Goal: Information Seeking & Learning: Check status

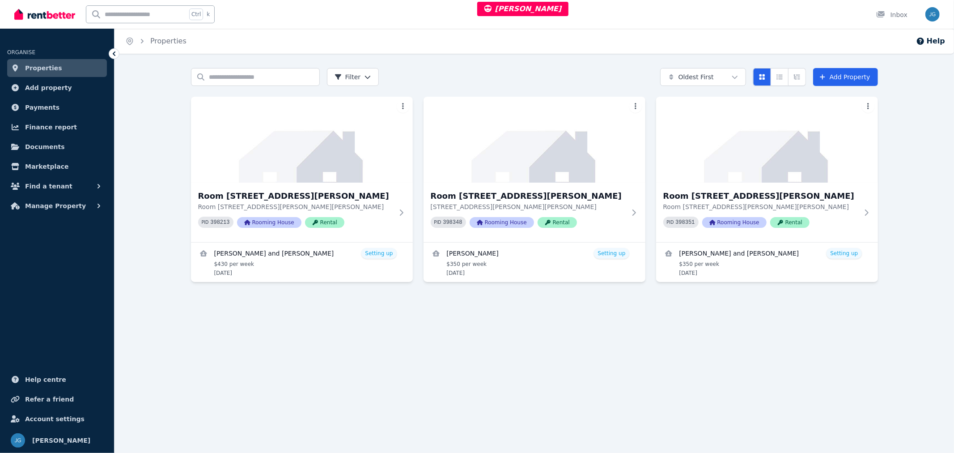
click at [68, 126] on link "Finance report" at bounding box center [57, 127] width 100 height 18
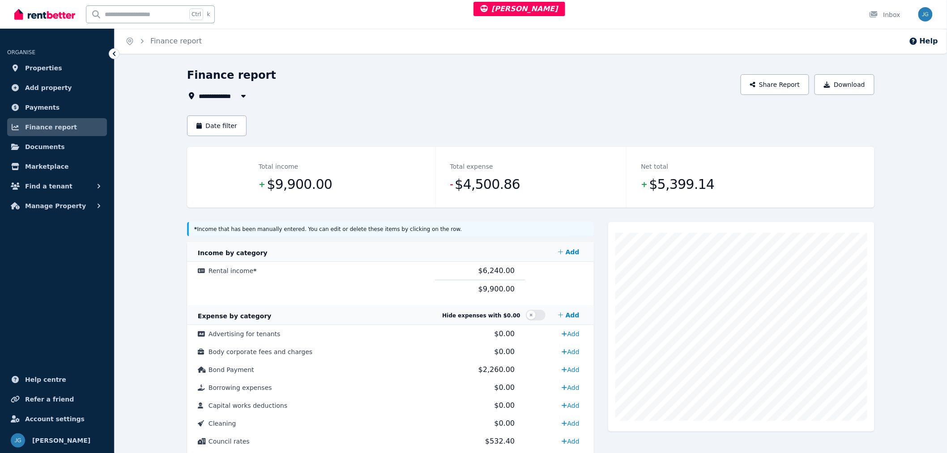
click at [548, 278] on td at bounding box center [559, 271] width 68 height 18
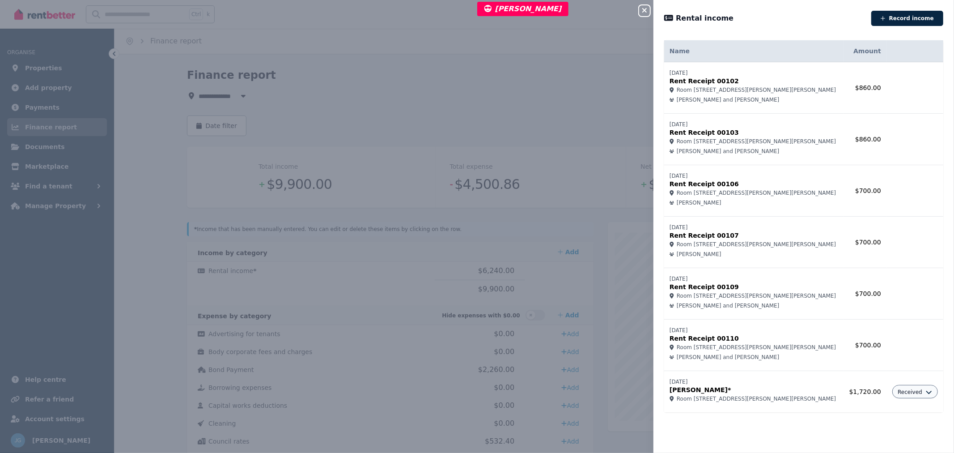
click at [373, 288] on div "Close panel Rental income Record income Name Amount [DATE] Rent Receipt 00102 R…" at bounding box center [477, 226] width 954 height 453
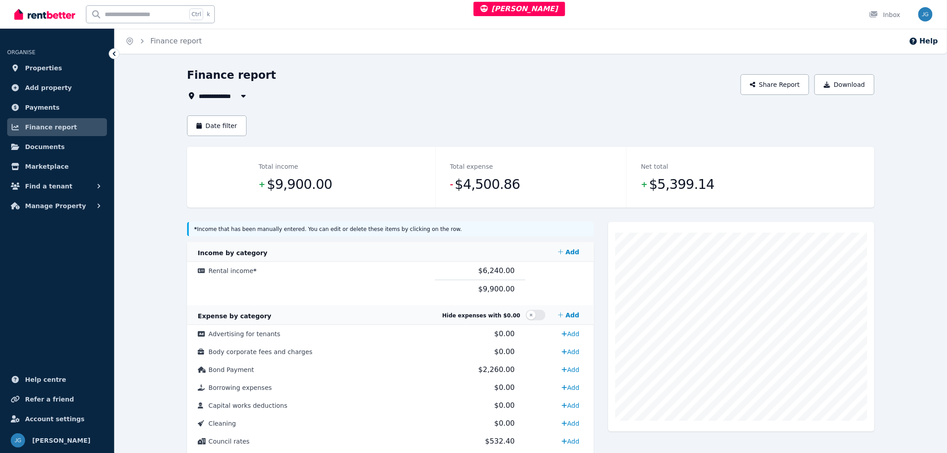
click at [64, 204] on span "Manage Property" at bounding box center [55, 205] width 61 height 11
click at [61, 256] on span "Bonds" at bounding box center [69, 261] width 60 height 11
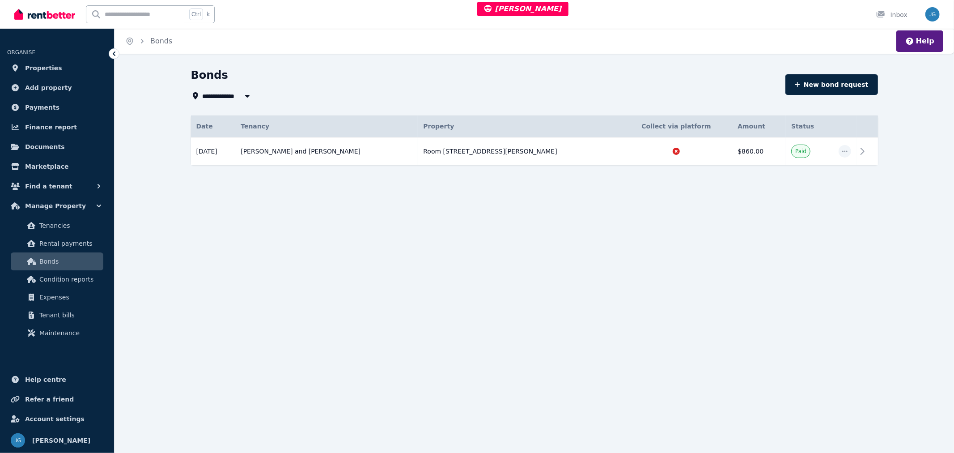
click at [704, 156] on td at bounding box center [677, 151] width 112 height 28
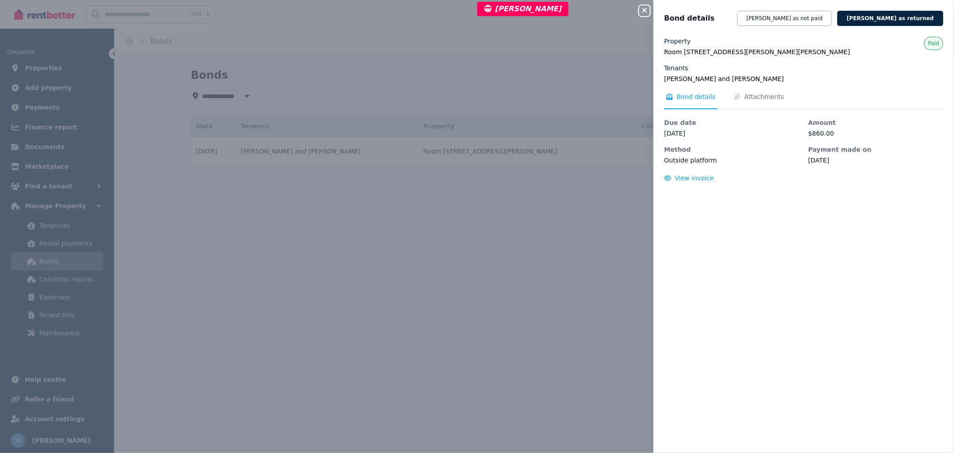
click at [302, 325] on div "Close panel Bond details [PERSON_NAME] as not paid [PERSON_NAME] as returned Pr…" at bounding box center [477, 226] width 954 height 453
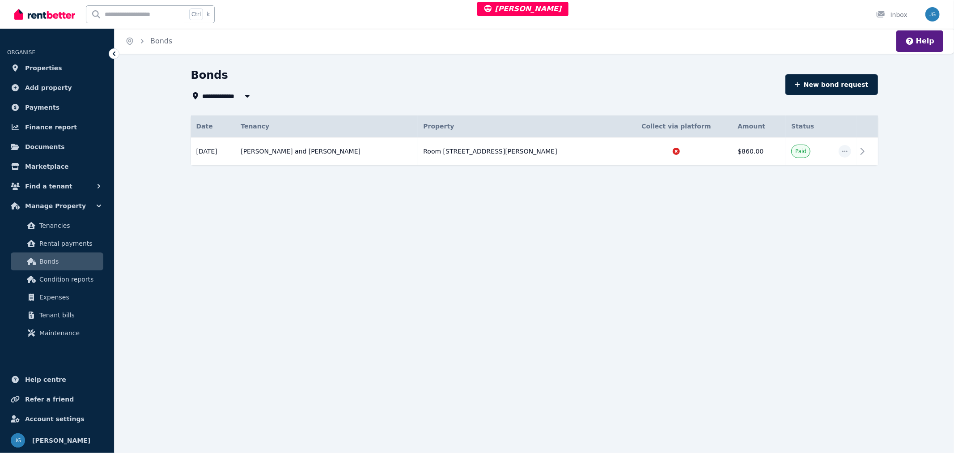
click at [64, 107] on link "Payments" at bounding box center [57, 107] width 100 height 18
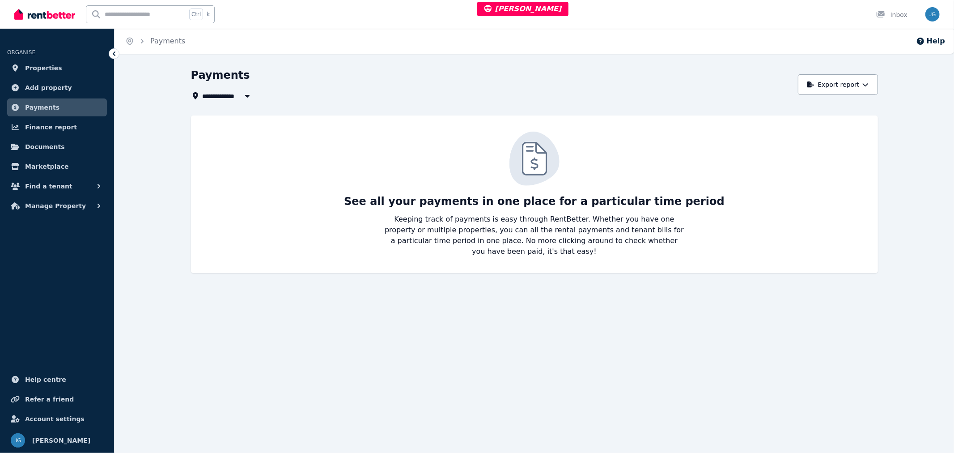
click at [71, 131] on link "Finance report" at bounding box center [57, 127] width 100 height 18
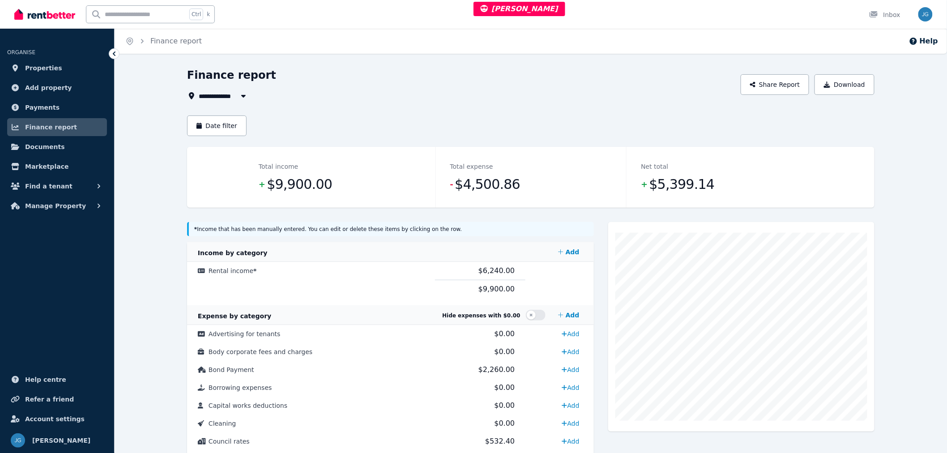
click at [423, 267] on td "Rental income *" at bounding box center [311, 271] width 248 height 18
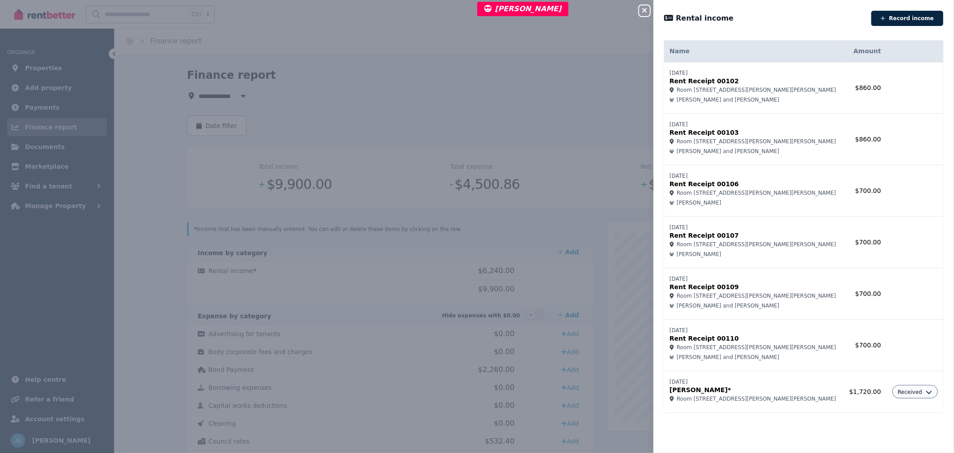
click at [479, 295] on div "Close panel Rental income Record income Name Amount [DATE] Rent Receipt 00102 R…" at bounding box center [477, 226] width 954 height 453
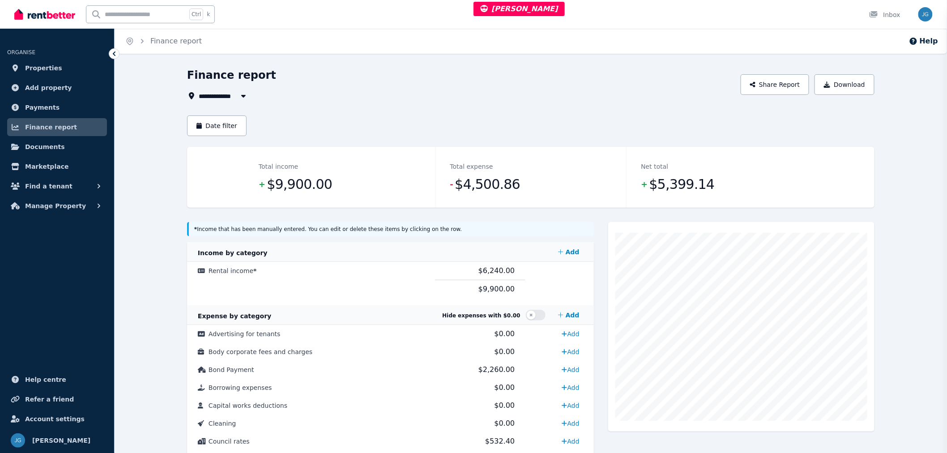
click at [479, 290] on div "Close panel No income found. Please click "Record income" button to get started." at bounding box center [473, 226] width 947 height 453
click at [481, 289] on span "$9,900.00" at bounding box center [496, 289] width 36 height 9
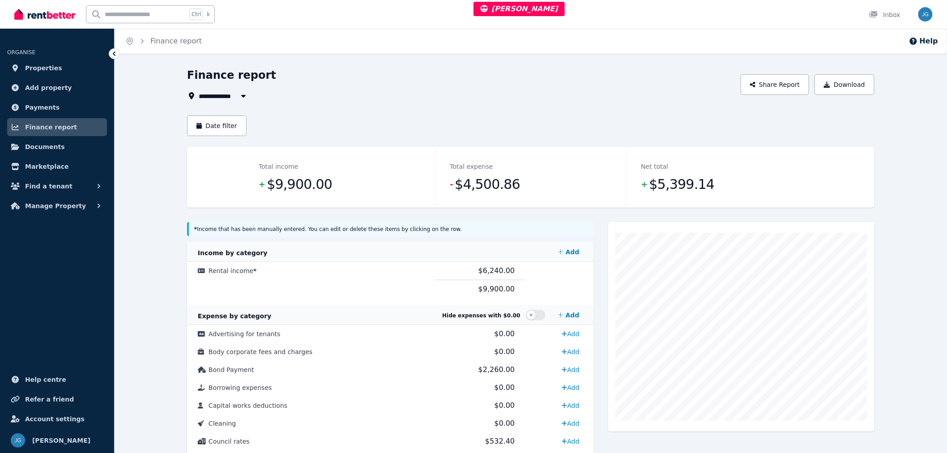
click at [482, 274] on span "$6,240.00" at bounding box center [496, 270] width 36 height 9
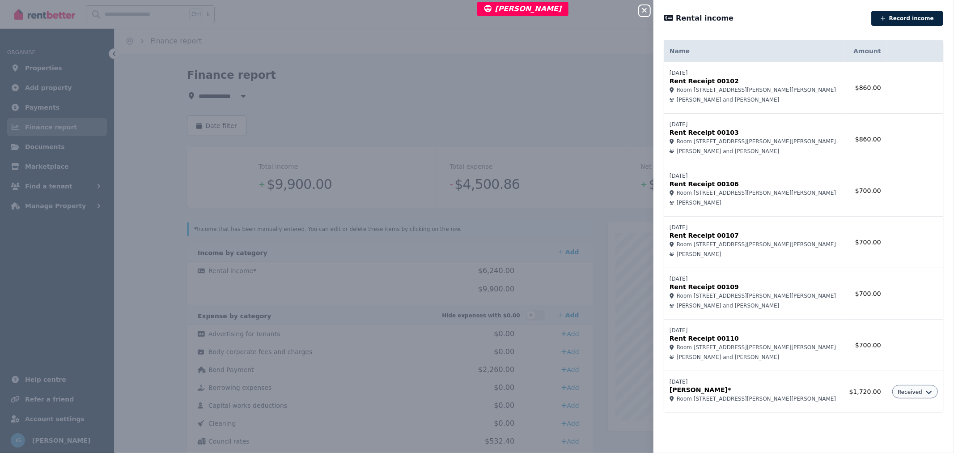
click at [483, 275] on div "Close panel Rental income Record income Name Amount [DATE] Rent Receipt 00102 R…" at bounding box center [477, 226] width 954 height 453
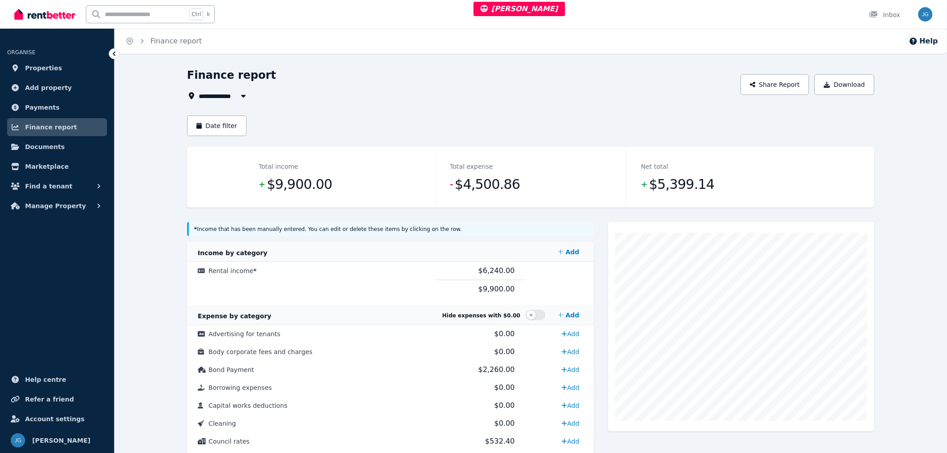
click at [525, 277] on td at bounding box center [559, 271] width 68 height 18
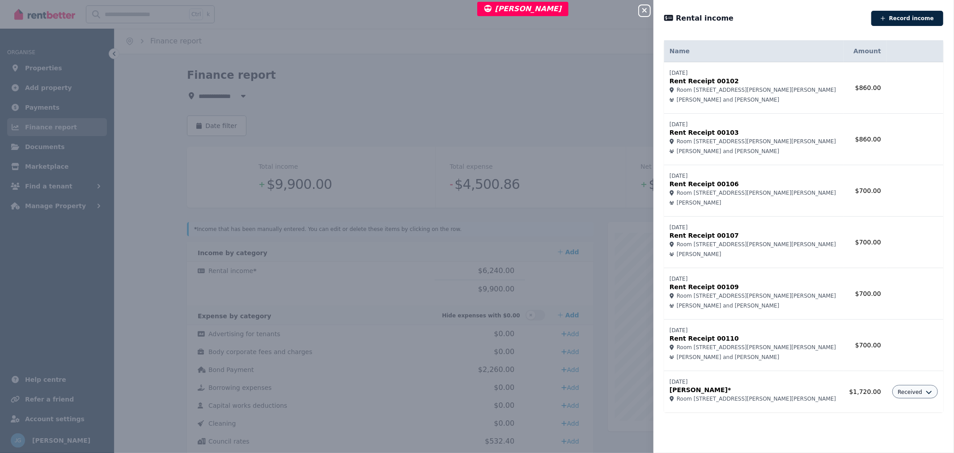
click at [382, 267] on div "Close panel Rental income Record income Name Amount [DATE] Rent Receipt 00102 R…" at bounding box center [477, 226] width 954 height 453
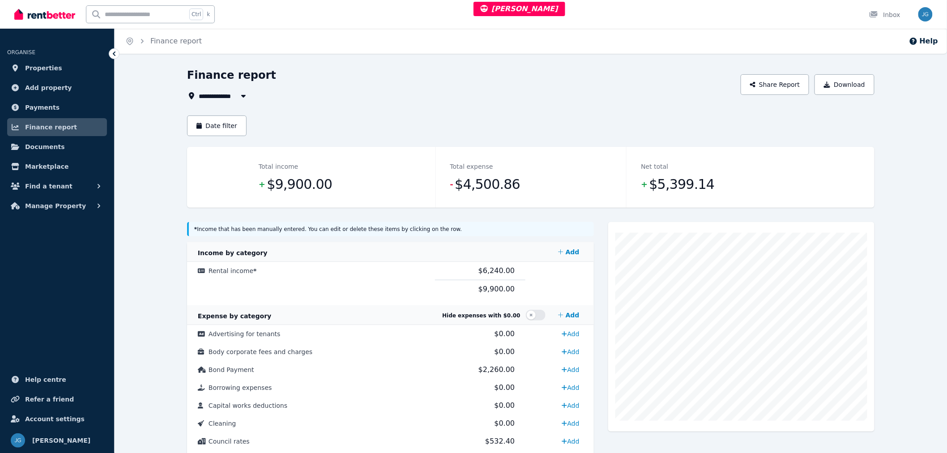
click at [525, 367] on td "Add" at bounding box center [559, 370] width 68 height 18
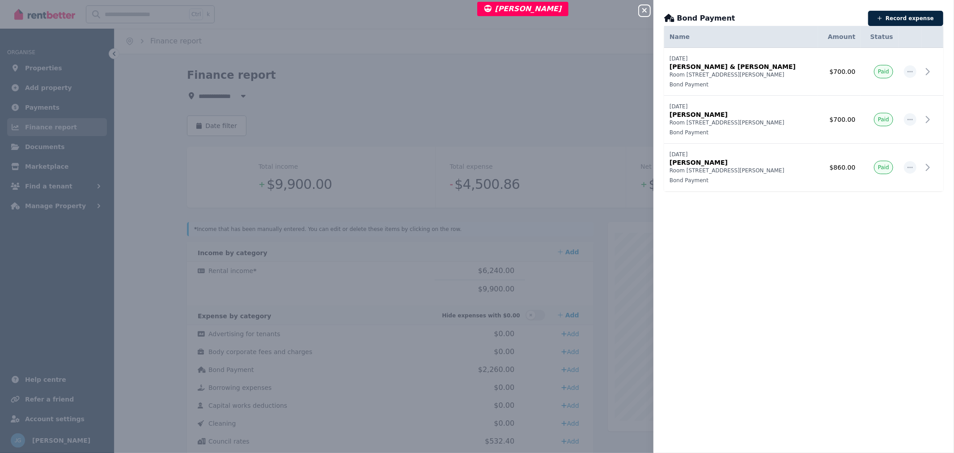
click at [29, 321] on div "Close panel Bond Payment Record expense Date Name Address Category Amount Statu…" at bounding box center [477, 226] width 954 height 453
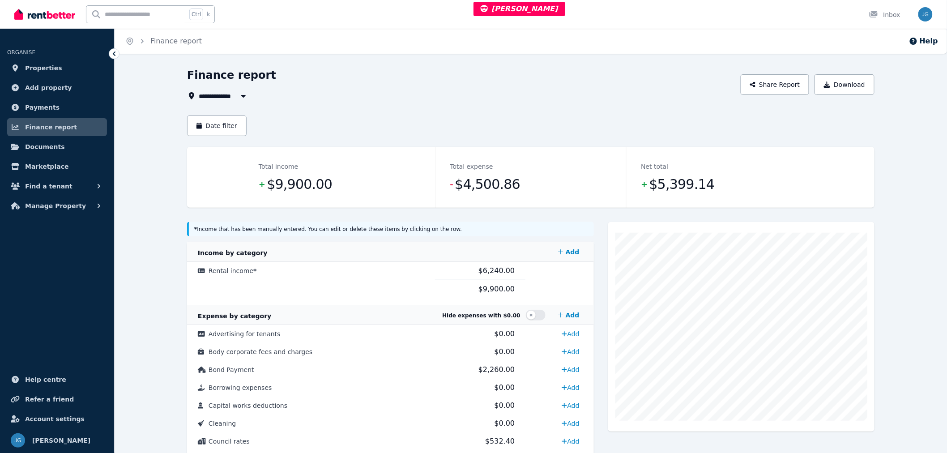
click at [52, 209] on span "Manage Property" at bounding box center [55, 205] width 61 height 11
click at [55, 302] on span "Expenses" at bounding box center [69, 297] width 60 height 11
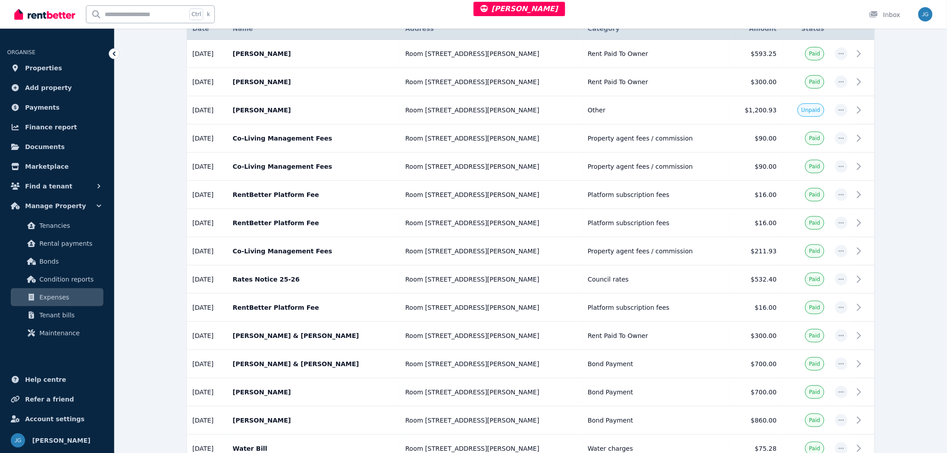
scroll to position [240, 0]
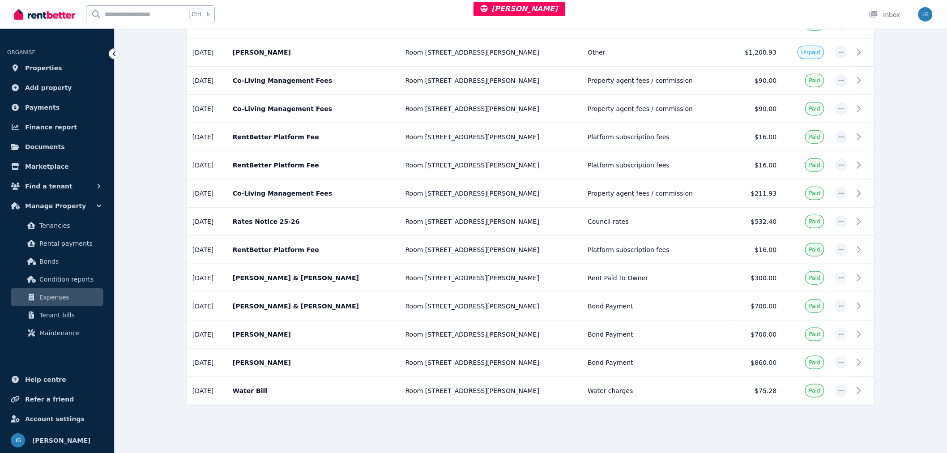
click at [707, 305] on td "Bond Payment" at bounding box center [655, 306] width 146 height 28
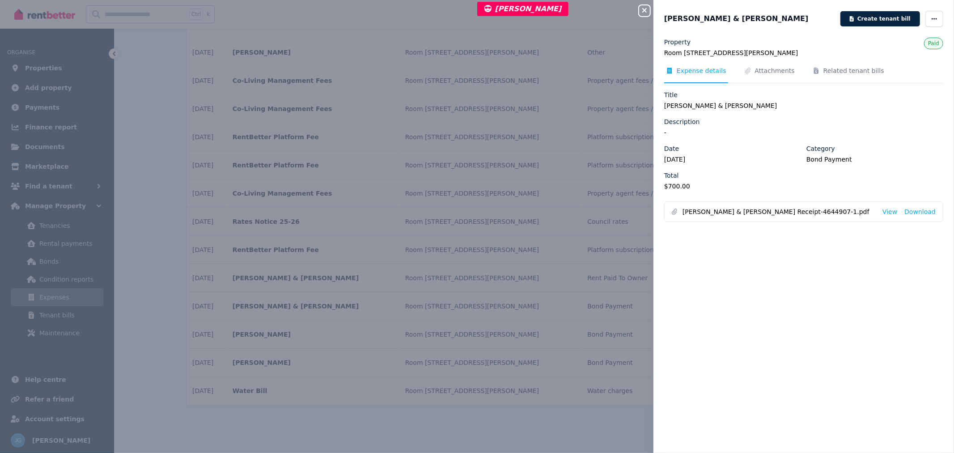
click at [646, 11] on icon "button" at bounding box center [645, 10] width 4 height 4
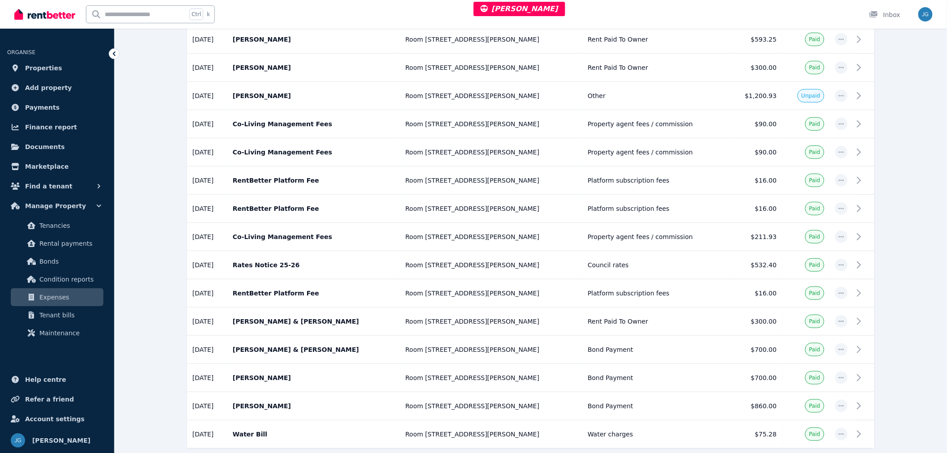
scroll to position [0, 0]
